Goal: Information Seeking & Learning: Understand process/instructions

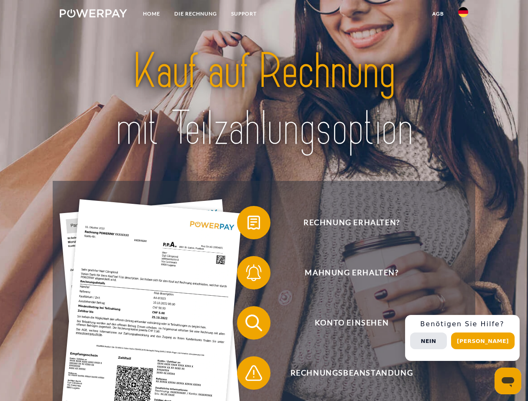
click at [93, 15] on img at bounding box center [93, 13] width 67 height 8
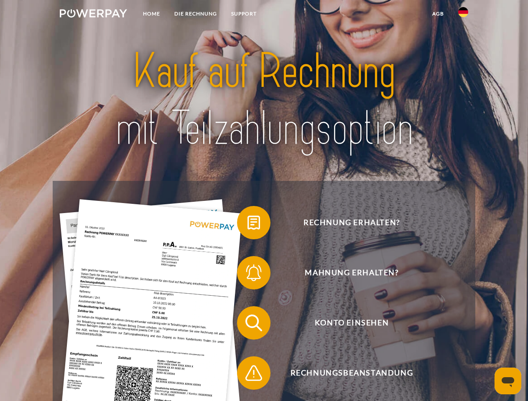
click at [463, 15] on img at bounding box center [463, 12] width 10 height 10
click at [438, 14] on link "agb" at bounding box center [438, 13] width 26 height 15
click at [247, 224] on span at bounding box center [241, 223] width 42 height 42
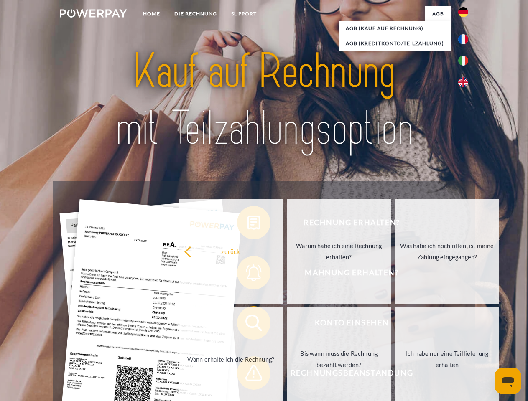
click at [247, 275] on div "Rechnung erhalten? Mahnung erhalten? Konto einsehen" at bounding box center [264, 348] width 422 height 334
click at [287, 325] on link "Bis wann muss die Rechnung bezahlt werden?" at bounding box center [339, 359] width 104 height 104
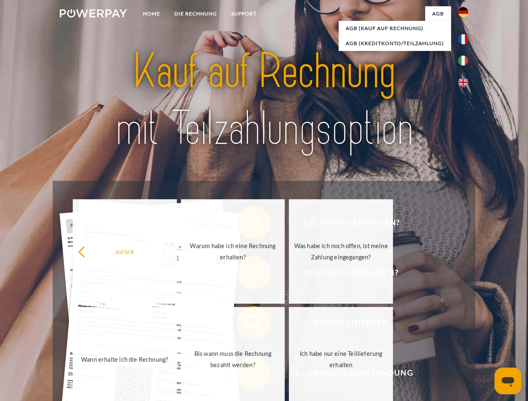
click at [247, 375] on span at bounding box center [241, 373] width 42 height 42
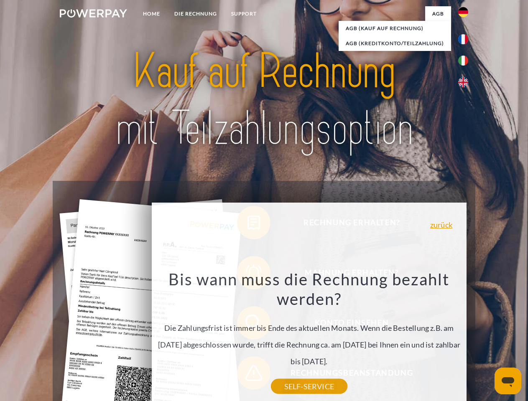
click at [465, 338] on div "Rechnung erhalten? Mahnung erhalten? Konto einsehen" at bounding box center [264, 348] width 422 height 334
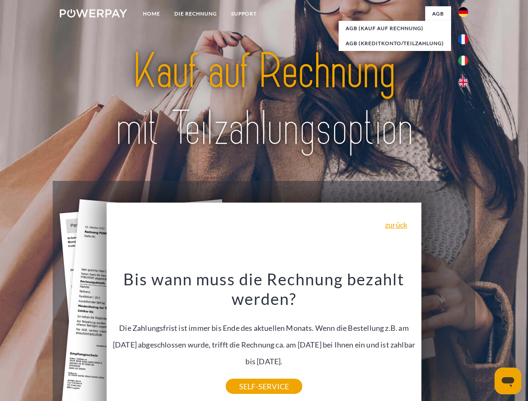
click at [445, 340] on span "Konto einsehen" at bounding box center [351, 322] width 205 height 33
click at [486, 341] on header "Home DIE RECHNUNG SUPPORT" at bounding box center [264, 288] width 528 height 577
